Goal: Transaction & Acquisition: Purchase product/service

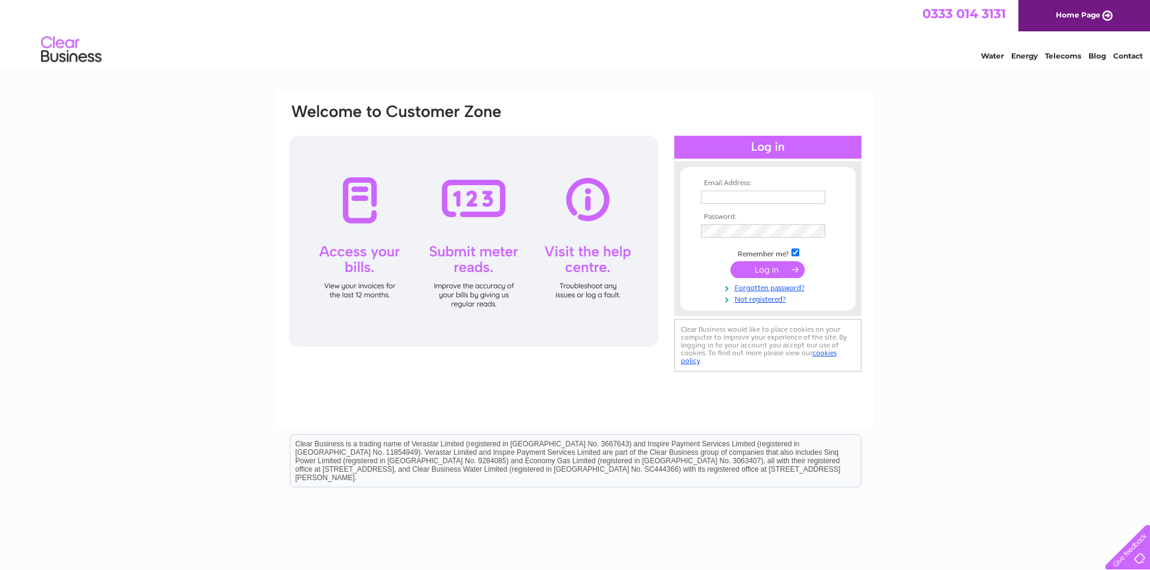
type input "[PERSON_NAME][EMAIL_ADDRESS][DOMAIN_NAME]"
click at [774, 263] on input "submit" at bounding box center [767, 269] width 74 height 17
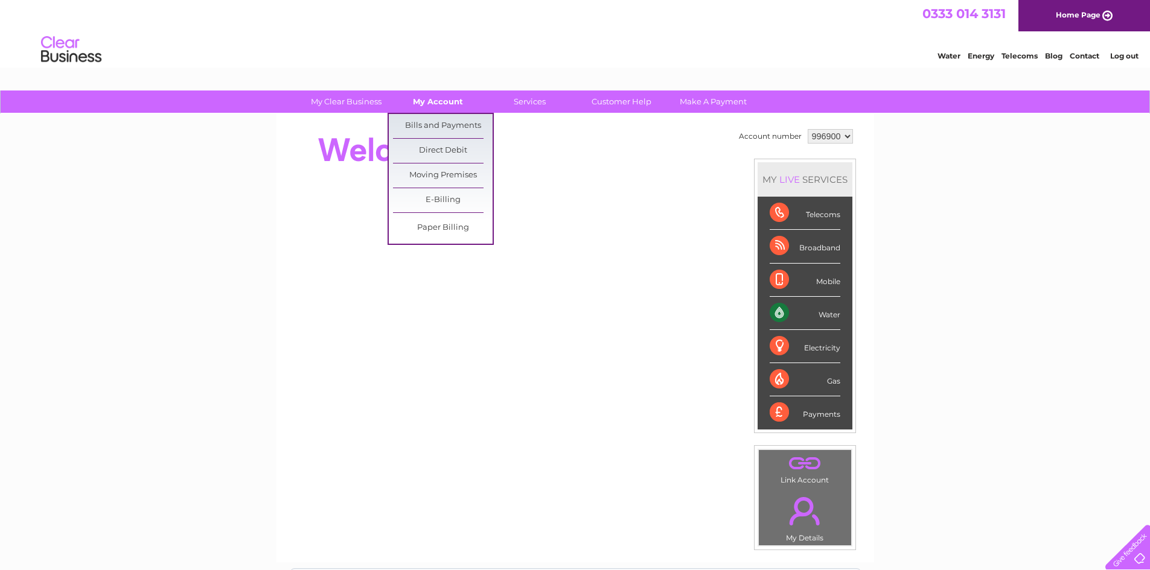
scroll to position [60, 0]
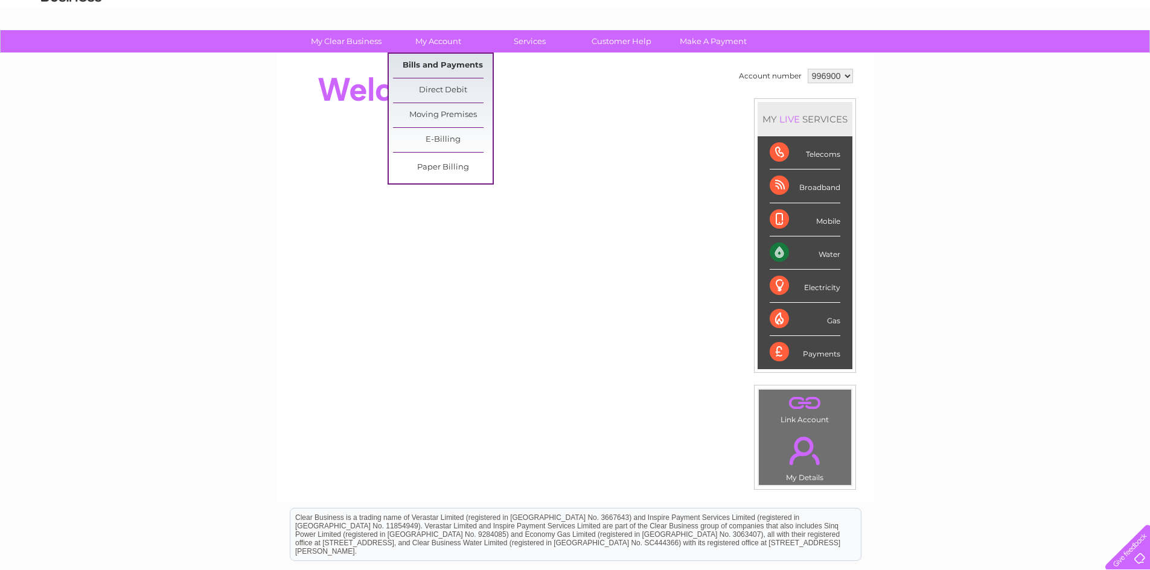
click at [438, 63] on link "Bills and Payments" at bounding box center [443, 66] width 100 height 24
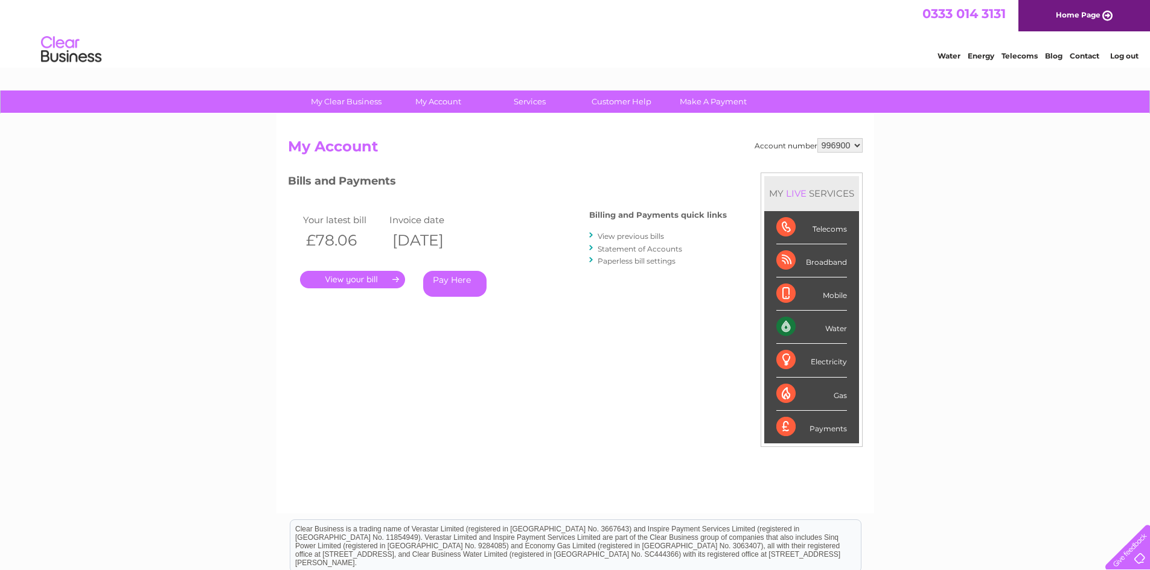
click at [458, 279] on link "Pay Here" at bounding box center [454, 284] width 63 height 26
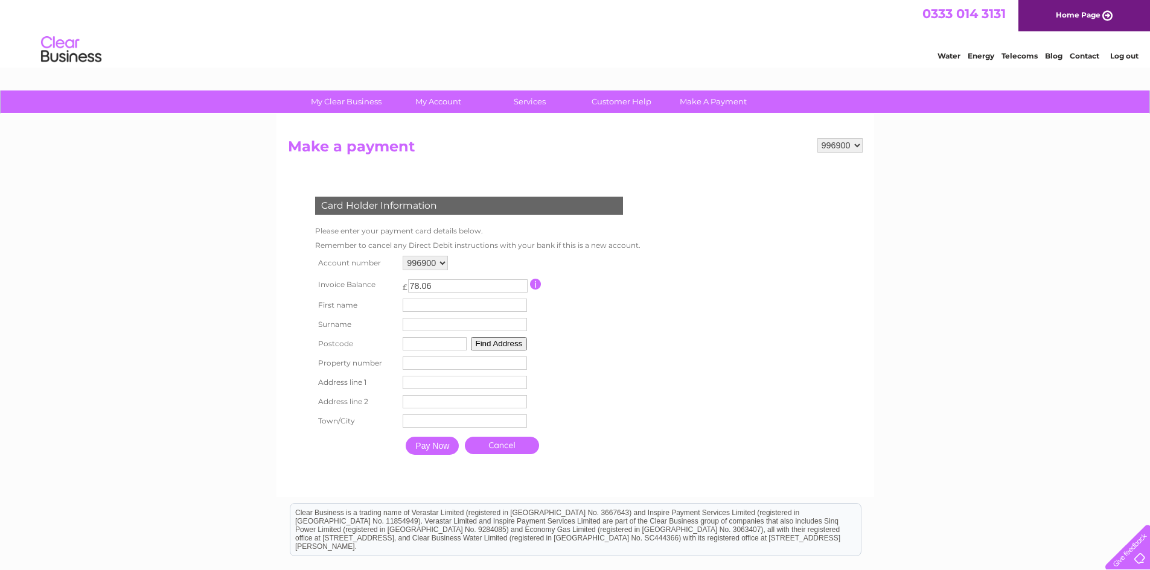
click at [504, 452] on link "Cancel" at bounding box center [502, 446] width 74 height 18
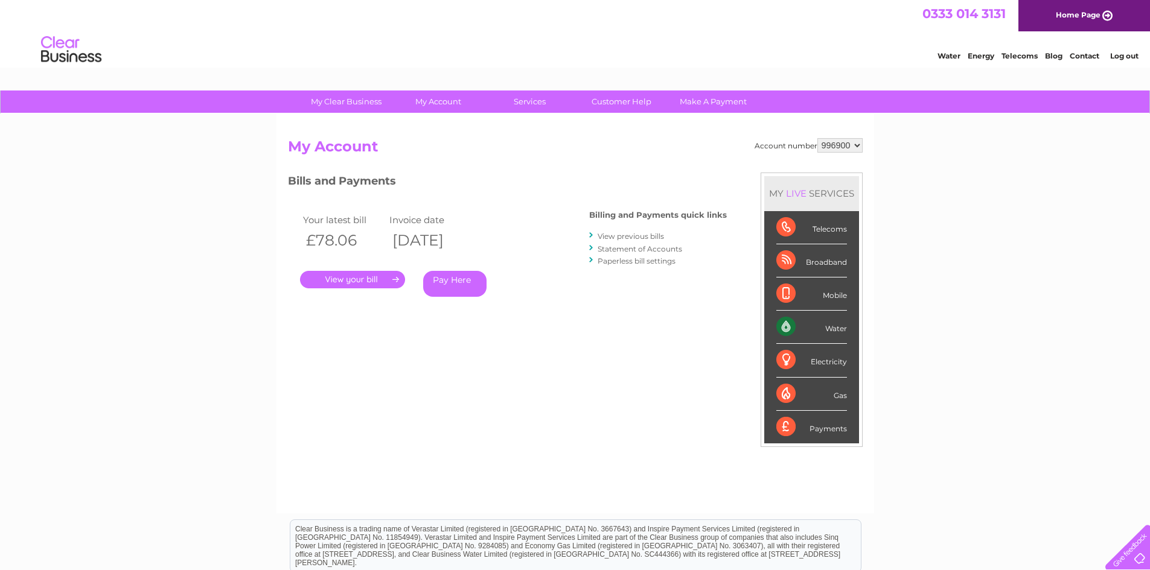
click at [359, 273] on link "." at bounding box center [352, 280] width 105 height 18
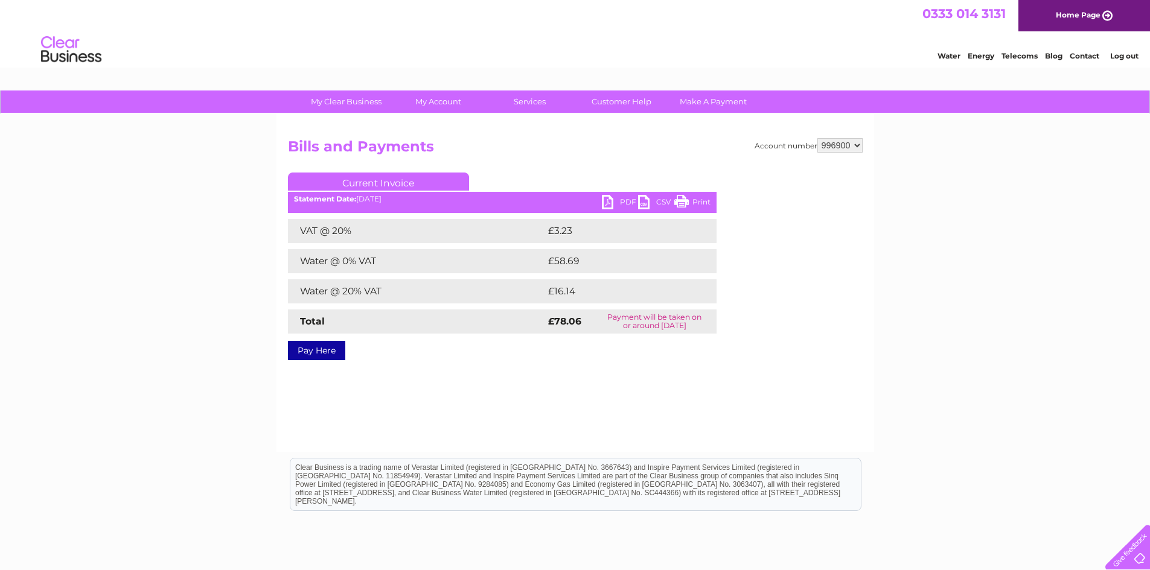
click at [610, 194] on ul "Current Invoice" at bounding box center [502, 184] width 429 height 22
click at [610, 202] on link "PDF" at bounding box center [620, 204] width 36 height 18
